Goal: Information Seeking & Learning: Learn about a topic

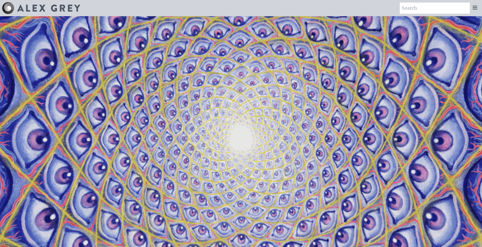
click at [435, 14] on div "Art Writings About" at bounding box center [241, 8] width 482 height 16
click at [438, 1] on div "Art Writings About" at bounding box center [241, 8] width 482 height 16
click at [436, 10] on input "search" at bounding box center [435, 8] width 70 height 11
type input "tool"
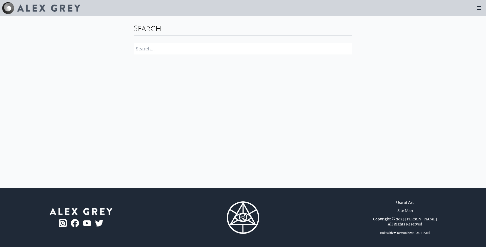
click button "Search" at bounding box center [0, 0] width 0 height 0
click at [30, 6] on img at bounding box center [48, 8] width 63 height 7
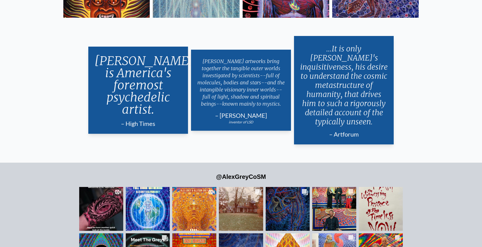
scroll to position [1015, 0]
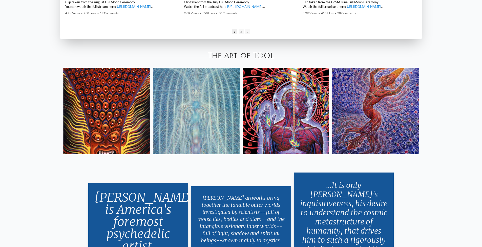
click at [99, 110] on img at bounding box center [106, 111] width 87 height 87
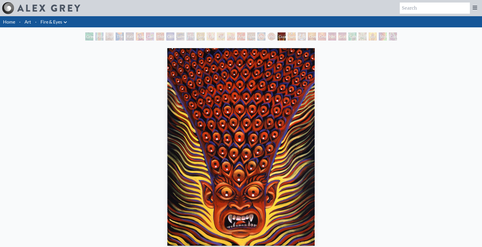
click at [278, 37] on div "Guardian of Infinite Vision" at bounding box center [282, 36] width 8 height 8
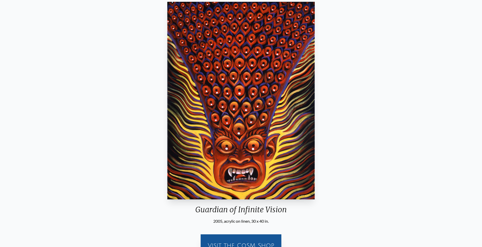
scroll to position [123, 0]
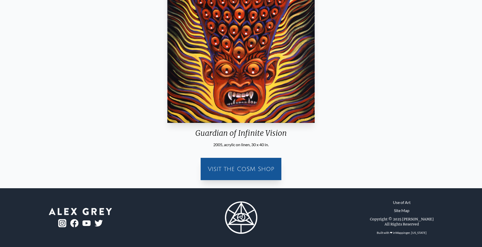
click at [235, 168] on div "Visit the CoSM Shop" at bounding box center [241, 169] width 75 height 16
